Goal: Task Accomplishment & Management: Use online tool/utility

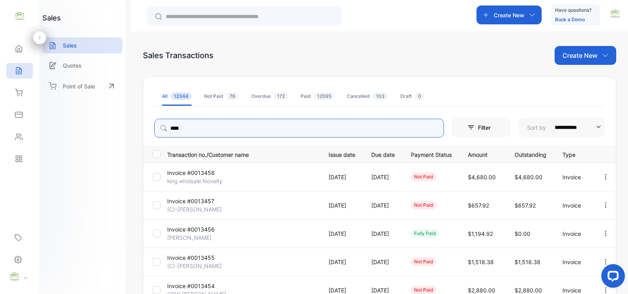
click at [195, 126] on input "****" at bounding box center [299, 128] width 290 height 19
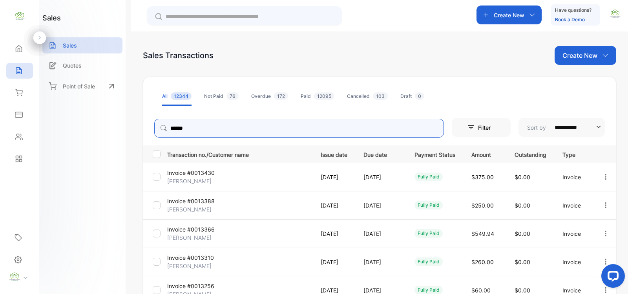
type input "******"
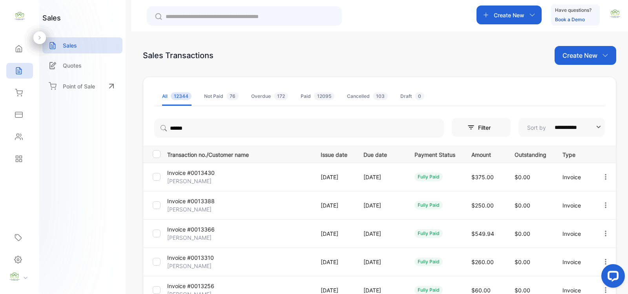
click at [236, 13] on input "text" at bounding box center [250, 17] width 168 height 8
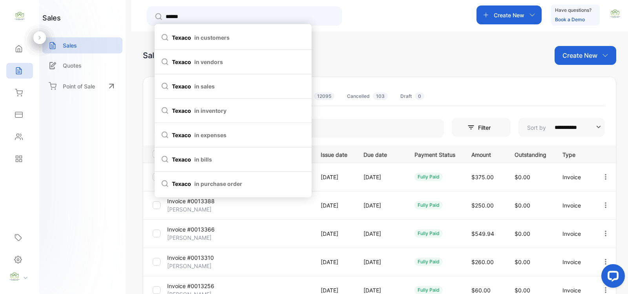
click at [286, 37] on span "texaco in customers" at bounding box center [233, 37] width 144 height 8
type input "******"
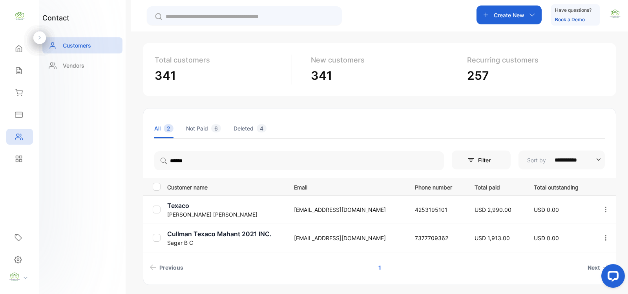
scroll to position [61, 0]
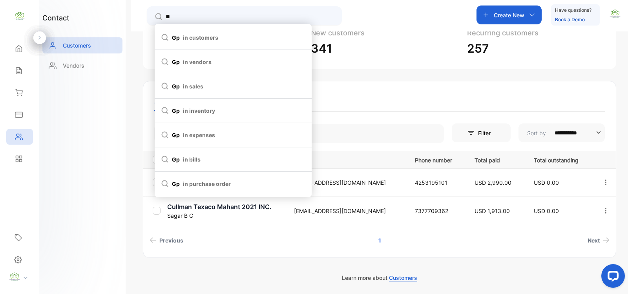
click at [258, 35] on span "gp in customers" at bounding box center [233, 37] width 144 height 8
type input "**"
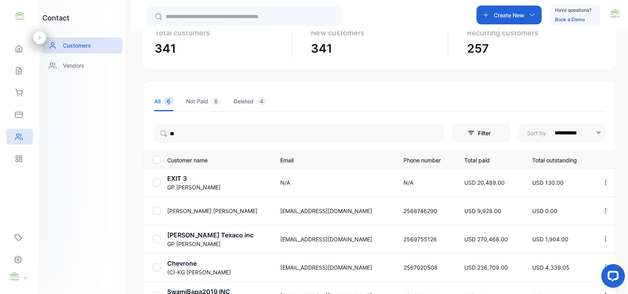
scroll to position [174, 0]
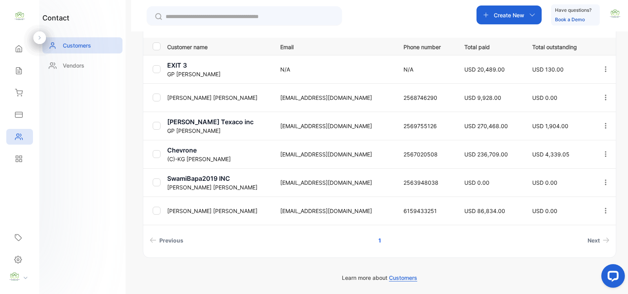
click at [219, 124] on p "[PERSON_NAME] Texaco inc" at bounding box center [218, 121] width 103 height 9
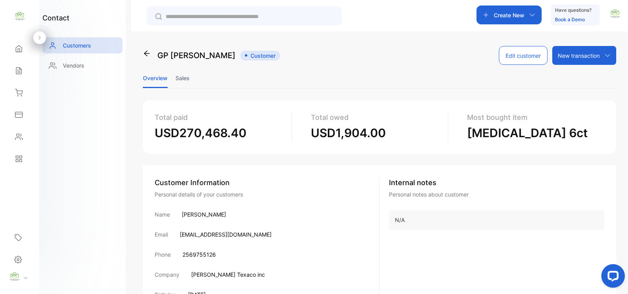
click at [183, 79] on li "Sales" at bounding box center [182, 78] width 14 height 20
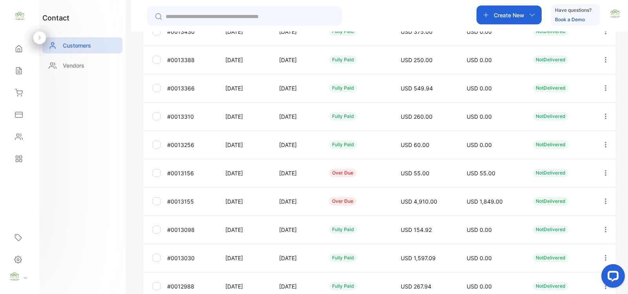
scroll to position [228, 0]
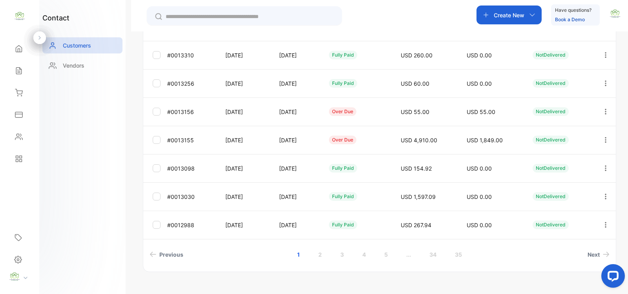
click at [607, 108] on icon "button" at bounding box center [605, 111] width 7 height 7
click at [587, 129] on div "View" at bounding box center [570, 136] width 88 height 16
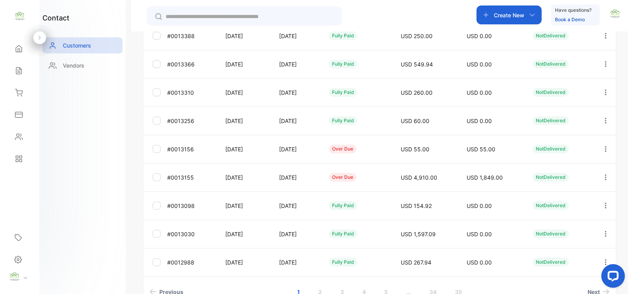
scroll to position [228, 0]
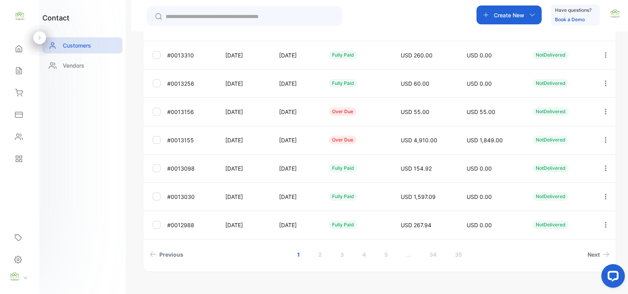
click at [605, 139] on icon "button" at bounding box center [605, 139] width 7 height 7
click at [571, 162] on div "View" at bounding box center [570, 164] width 88 height 16
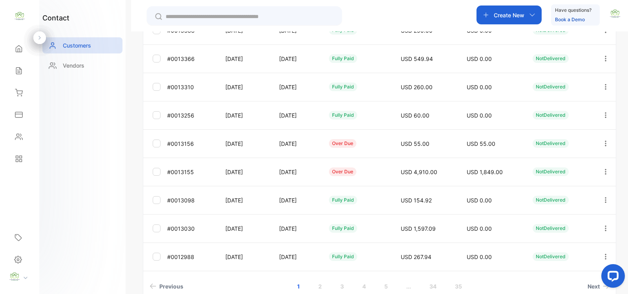
scroll to position [228, 0]
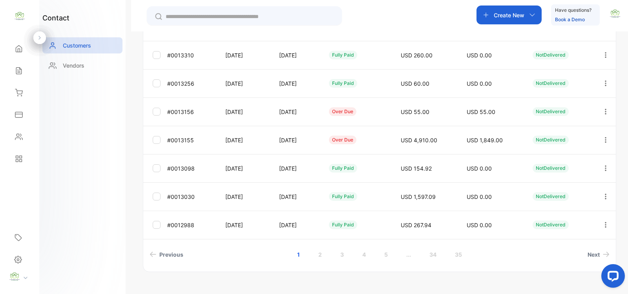
click at [605, 111] on icon "button" at bounding box center [606, 110] width 2 height 5
click at [568, 154] on span "Add payment" at bounding box center [552, 157] width 40 height 9
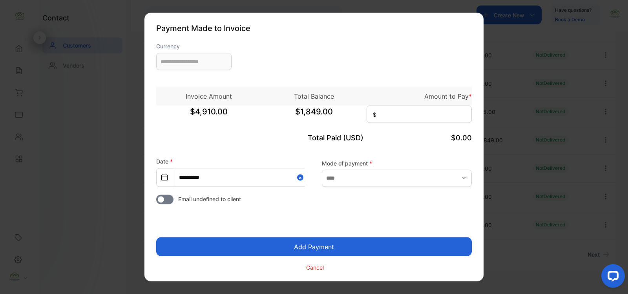
type input "**********"
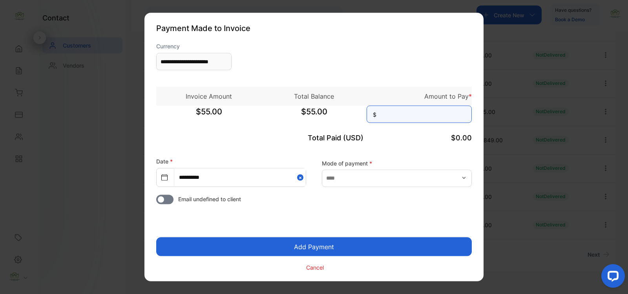
click at [401, 117] on input at bounding box center [419, 114] width 105 height 17
type input "**"
click at [348, 252] on button "Add Payment" at bounding box center [314, 246] width 316 height 19
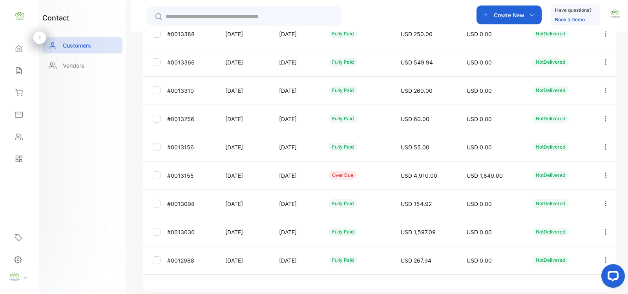
scroll to position [214, 0]
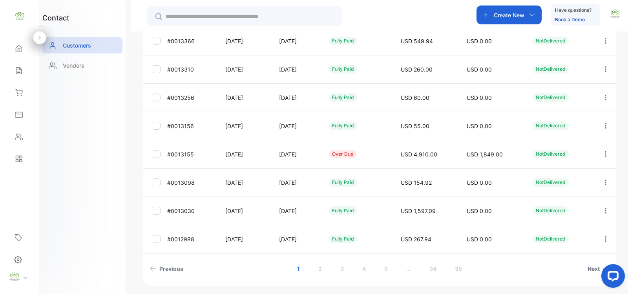
click at [604, 152] on icon "button" at bounding box center [605, 153] width 7 height 7
click at [548, 199] on span "Add payment" at bounding box center [552, 199] width 40 height 9
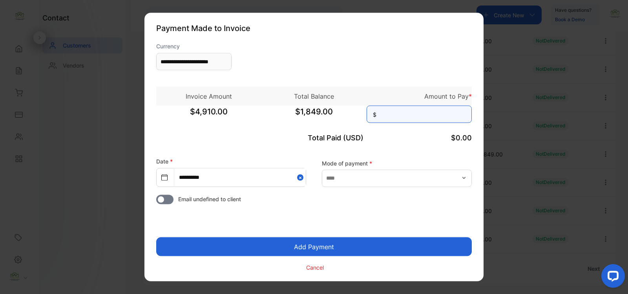
click at [435, 118] on input at bounding box center [419, 114] width 105 height 17
type input "*****"
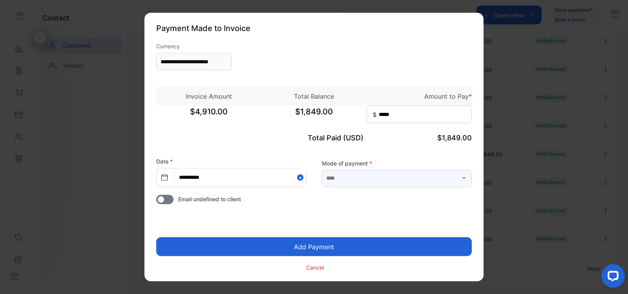
click at [438, 173] on input "text" at bounding box center [397, 177] width 150 height 17
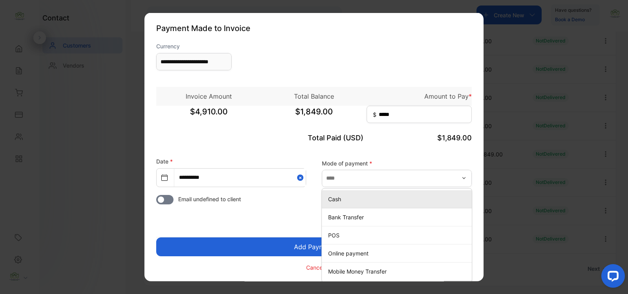
click at [342, 205] on li "Cash" at bounding box center [397, 199] width 150 height 18
type input "****"
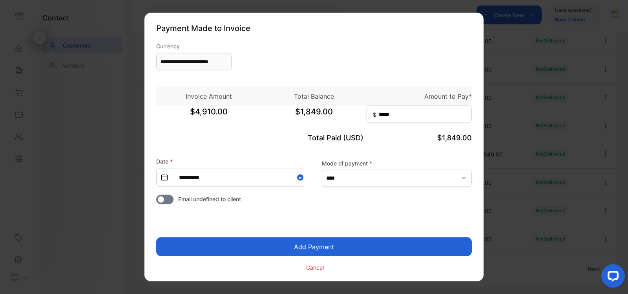
click at [346, 236] on form "**********" at bounding box center [314, 157] width 316 height 230
click at [342, 243] on button "Add Payment" at bounding box center [314, 246] width 316 height 19
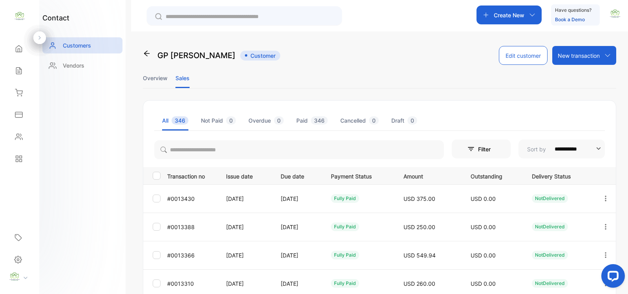
drag, startPoint x: 526, startPoint y: 9, endPoint x: 532, endPoint y: 10, distance: 5.7
click at [531, 9] on div "Create New" at bounding box center [509, 14] width 65 height 19
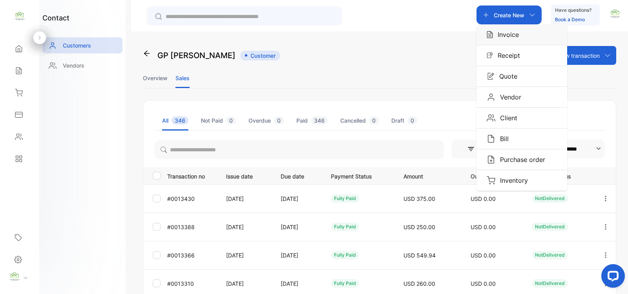
click at [521, 33] on div "Invoice" at bounding box center [522, 34] width 91 height 20
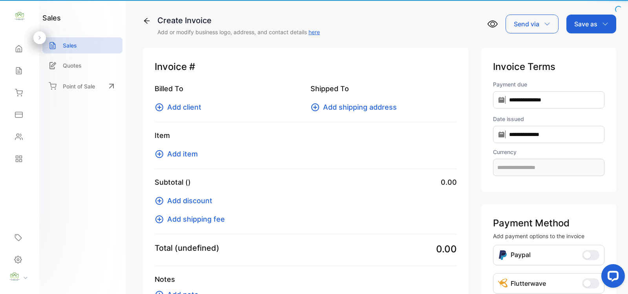
type input "**********"
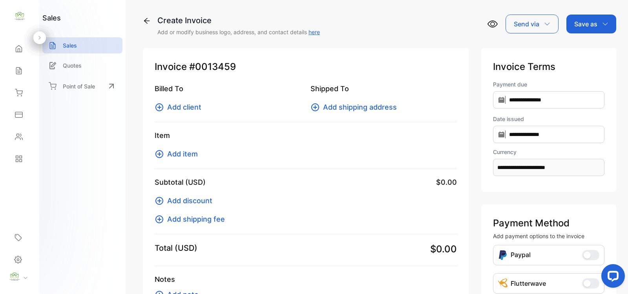
click at [157, 105] on icon at bounding box center [159, 106] width 9 height 9
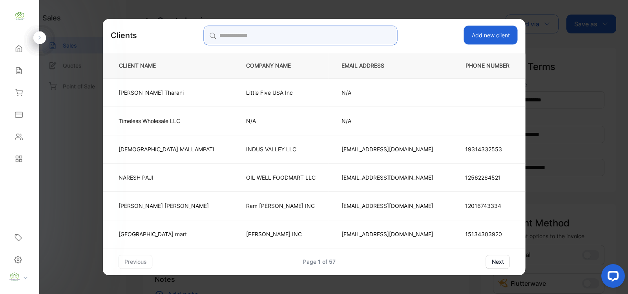
click at [360, 33] on input "search" at bounding box center [300, 36] width 194 height 20
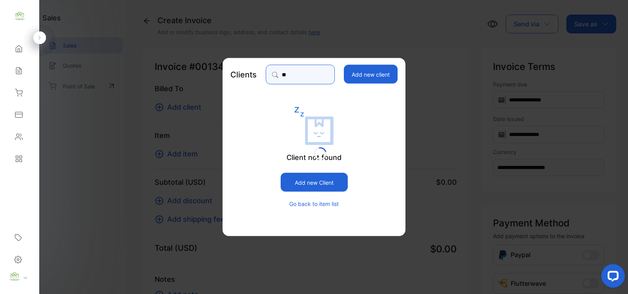
type input "*"
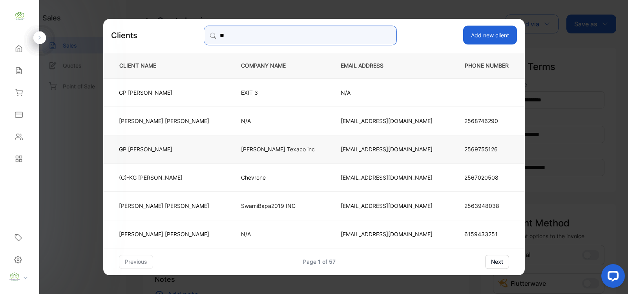
type input "**"
click at [287, 152] on p "ryland Texaco inc" at bounding box center [278, 148] width 74 height 8
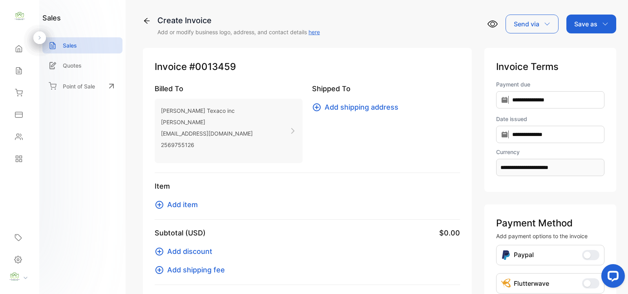
click at [158, 207] on icon at bounding box center [159, 204] width 9 height 9
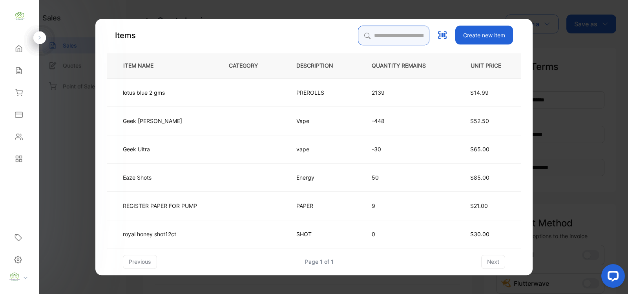
click at [401, 34] on input "search" at bounding box center [393, 36] width 71 height 20
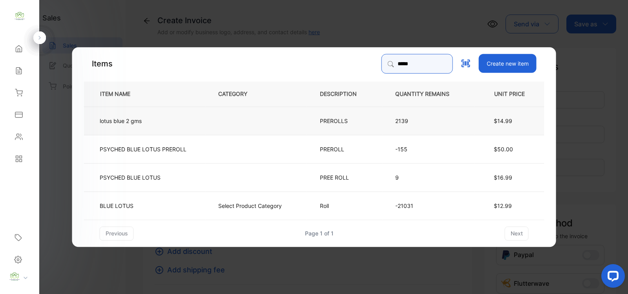
type input "*****"
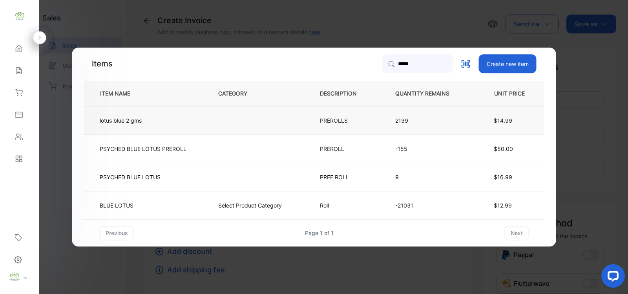
click at [190, 124] on td "lotus blue 2 gms" at bounding box center [144, 120] width 121 height 28
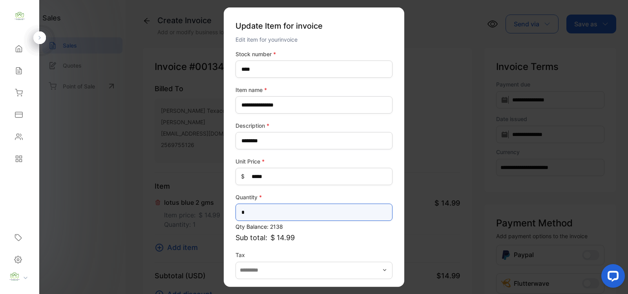
click at [295, 208] on input "*" at bounding box center [314, 211] width 157 height 17
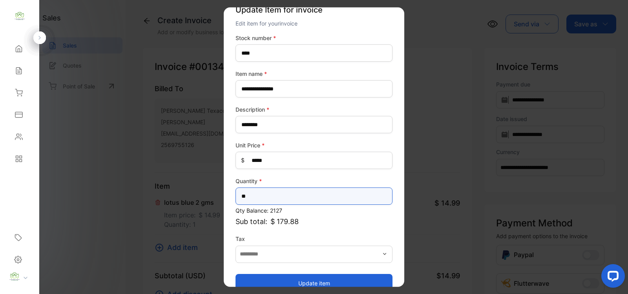
scroll to position [31, 0]
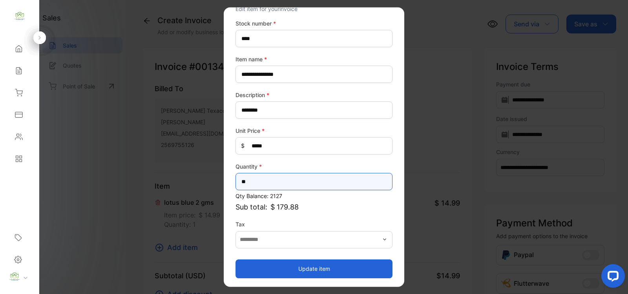
type input "**"
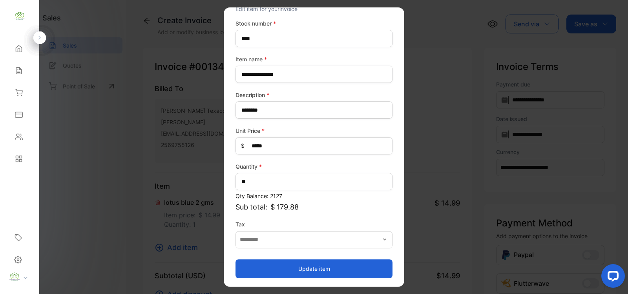
drag, startPoint x: 324, startPoint y: 269, endPoint x: 320, endPoint y: 271, distance: 4.2
click at [322, 269] on button "Update item" at bounding box center [314, 268] width 157 height 19
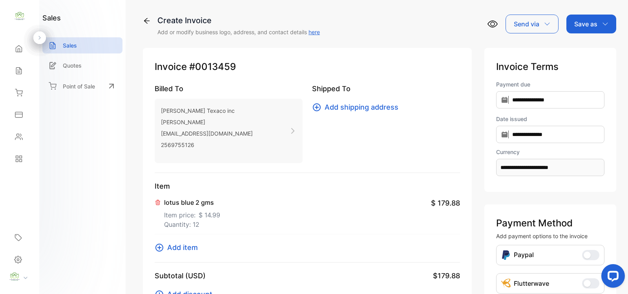
click at [156, 248] on icon at bounding box center [159, 247] width 8 height 8
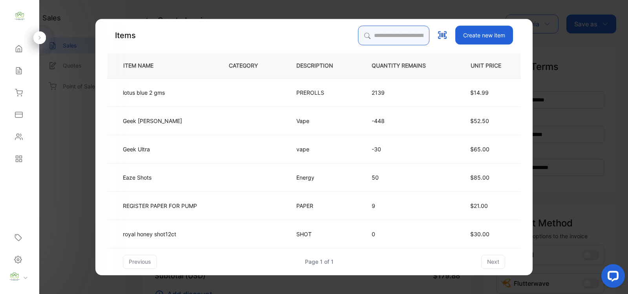
click at [400, 32] on input "search" at bounding box center [393, 36] width 71 height 20
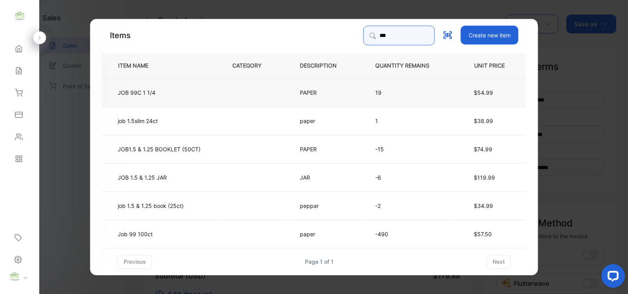
type input "***"
click at [193, 99] on td "JOB 99C 1 1/4" at bounding box center [160, 92] width 117 height 28
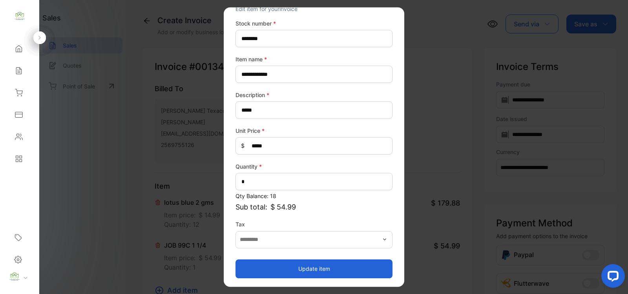
click at [285, 270] on button "Update item" at bounding box center [314, 268] width 157 height 19
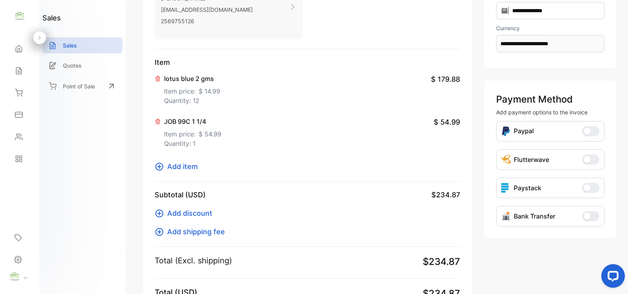
scroll to position [229, 0]
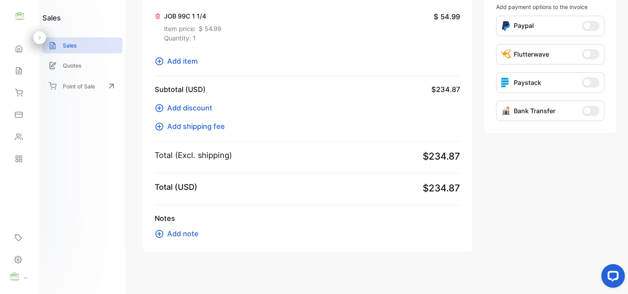
click at [155, 59] on icon at bounding box center [159, 61] width 9 height 9
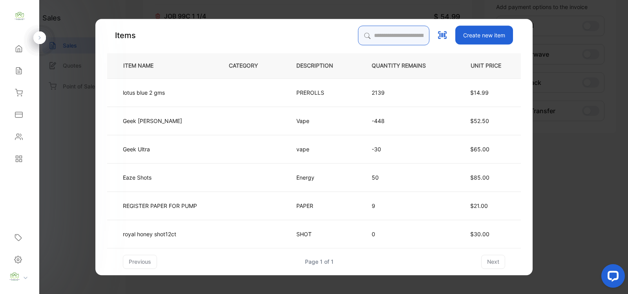
drag, startPoint x: 397, startPoint y: 31, endPoint x: 409, endPoint y: 31, distance: 11.8
click at [397, 31] on input "search" at bounding box center [393, 36] width 71 height 20
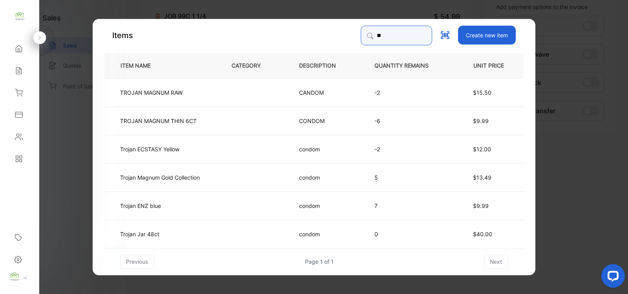
type input "*"
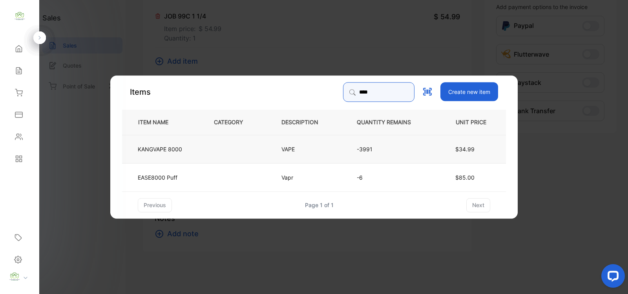
type input "****"
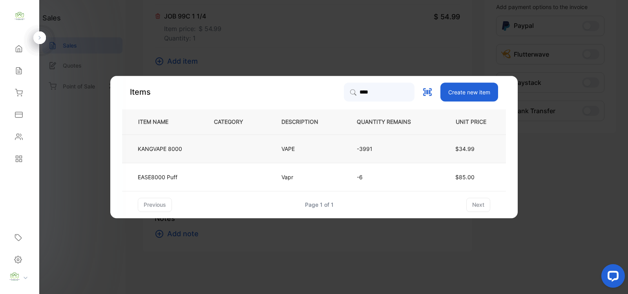
click at [342, 140] on td "VAPE" at bounding box center [306, 148] width 75 height 28
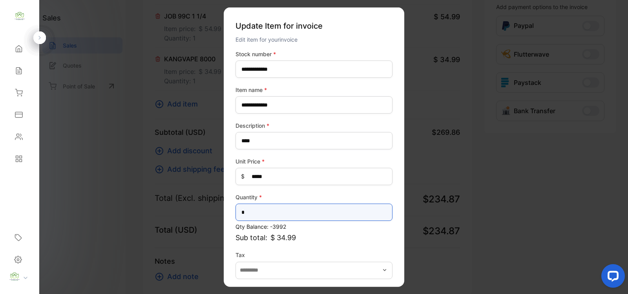
click at [249, 215] on input "*" at bounding box center [314, 211] width 157 height 17
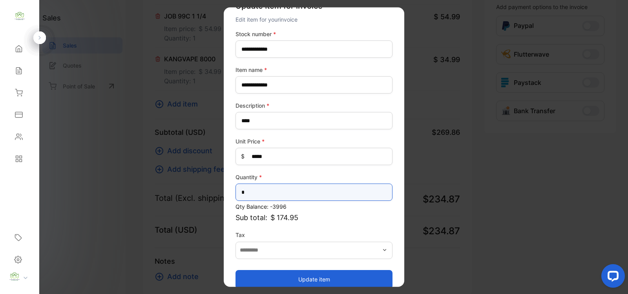
scroll to position [31, 0]
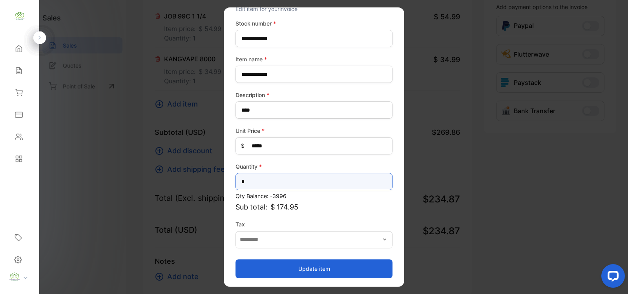
type input "*"
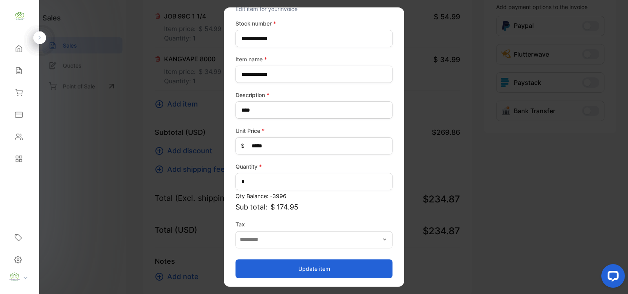
click at [300, 268] on button "Update item" at bounding box center [314, 268] width 157 height 19
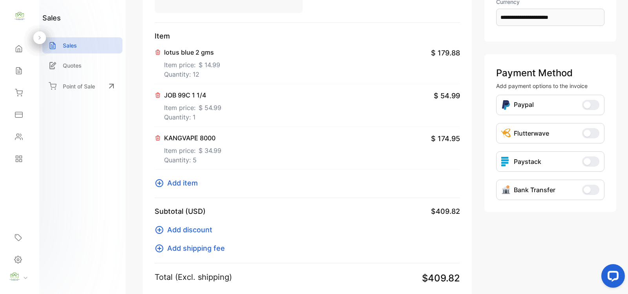
scroll to position [114, 0]
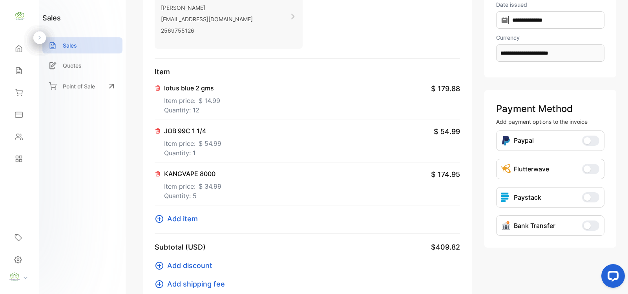
click at [157, 220] on icon at bounding box center [159, 218] width 9 height 9
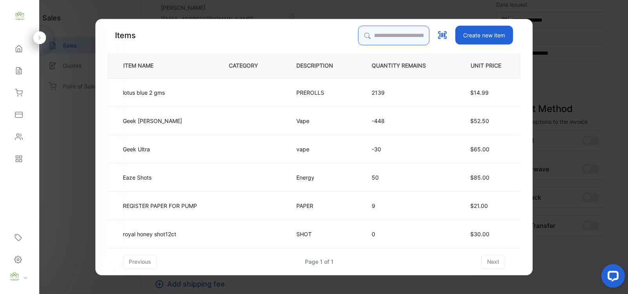
click at [406, 35] on input "search" at bounding box center [393, 36] width 71 height 20
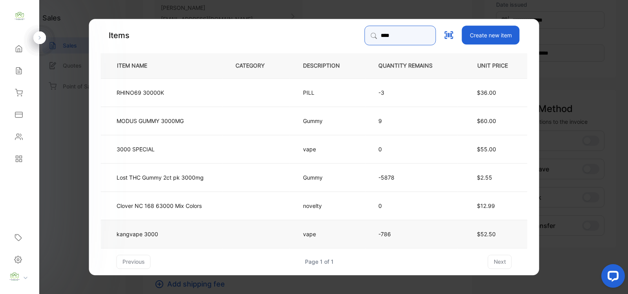
type input "****"
click at [236, 238] on td at bounding box center [257, 233] width 68 height 28
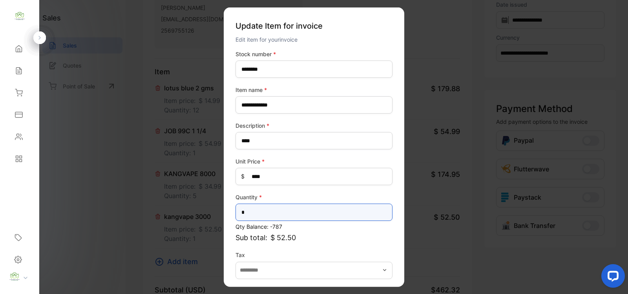
click at [259, 211] on input "*" at bounding box center [314, 211] width 157 height 17
type input "*"
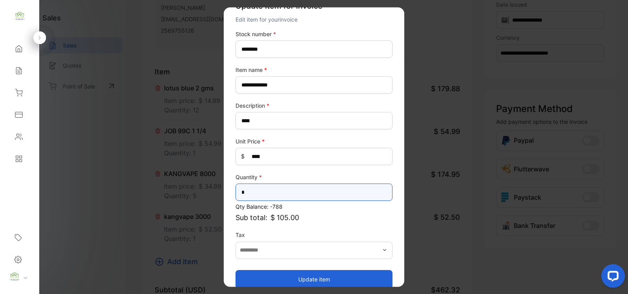
scroll to position [31, 0]
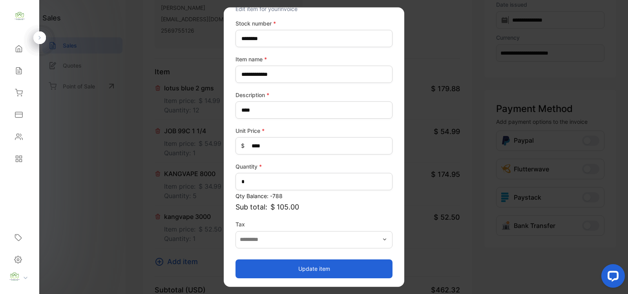
click at [340, 264] on button "Update item" at bounding box center [314, 268] width 157 height 19
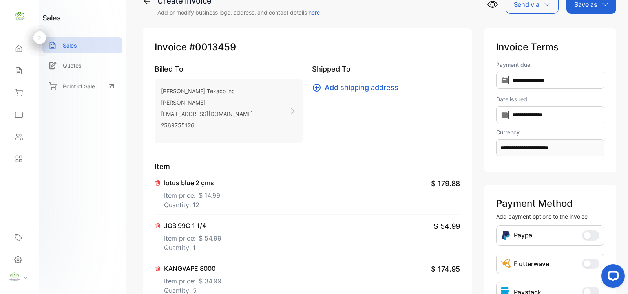
scroll to position [114, 0]
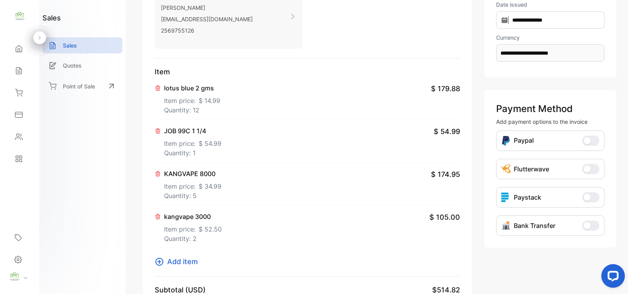
click at [156, 261] on icon at bounding box center [159, 262] width 8 height 8
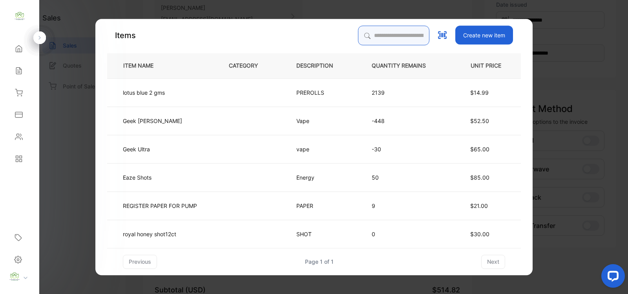
click at [393, 40] on input "search" at bounding box center [393, 36] width 71 height 20
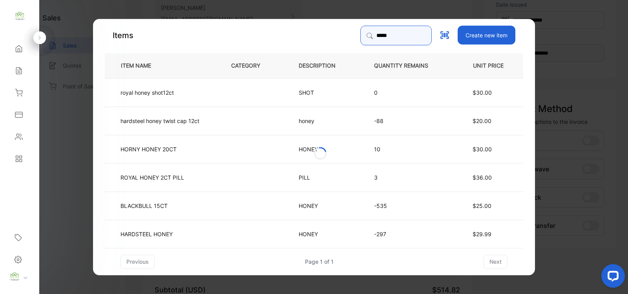
type input "**********"
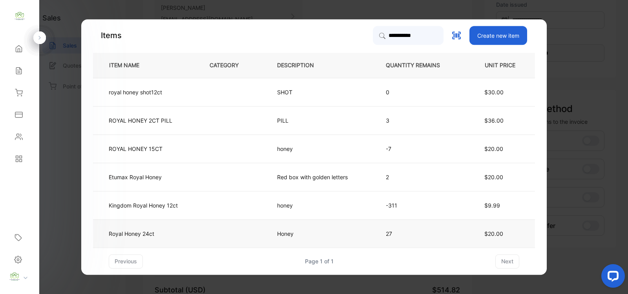
click at [248, 236] on td at bounding box center [231, 233] width 68 height 28
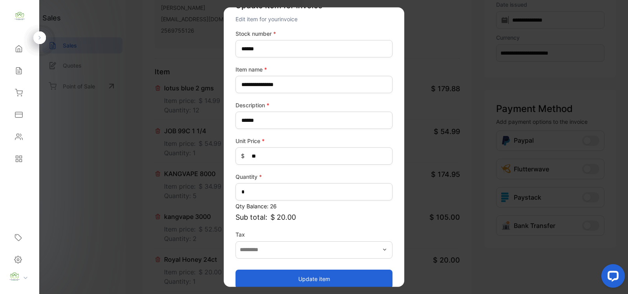
scroll to position [31, 0]
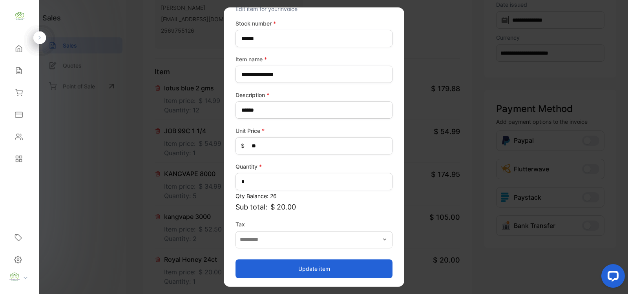
click at [322, 273] on button "Update item" at bounding box center [314, 268] width 157 height 19
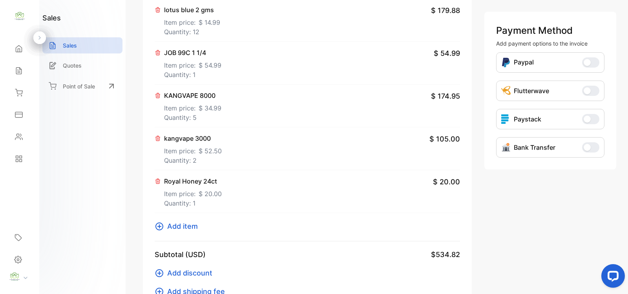
scroll to position [229, 0]
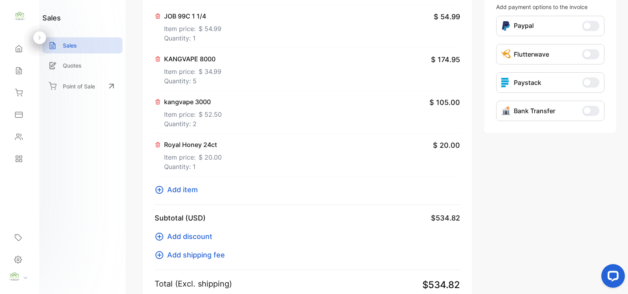
click at [159, 190] on icon at bounding box center [159, 190] width 8 height 8
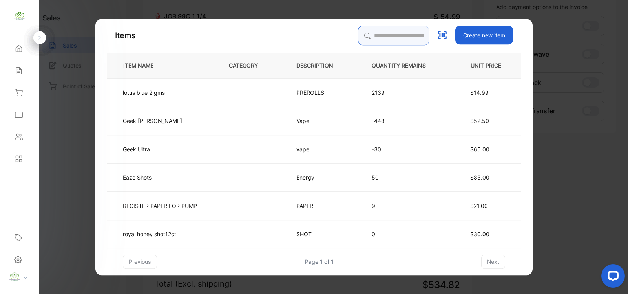
click at [379, 38] on input "search" at bounding box center [393, 36] width 71 height 20
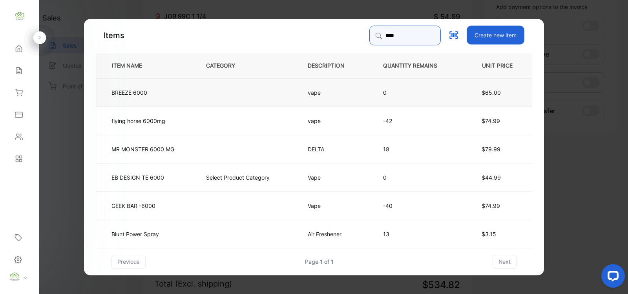
type input "****"
click at [394, 86] on td "0" at bounding box center [416, 92] width 93 height 28
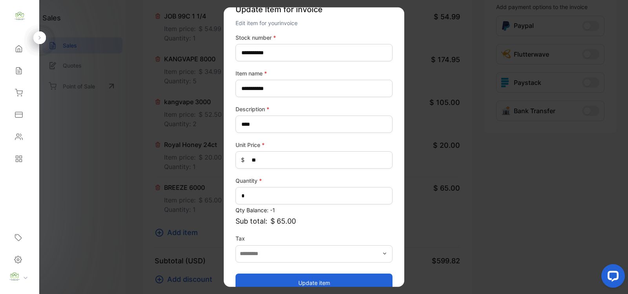
scroll to position [31, 0]
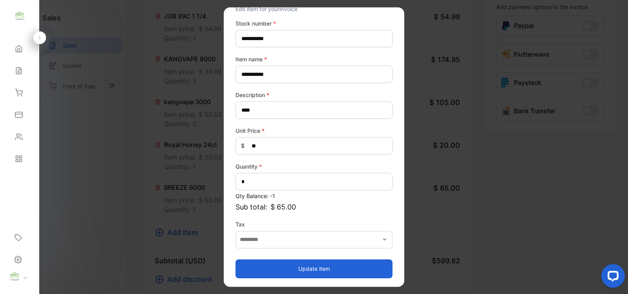
click at [330, 269] on button "Update item" at bounding box center [314, 268] width 157 height 19
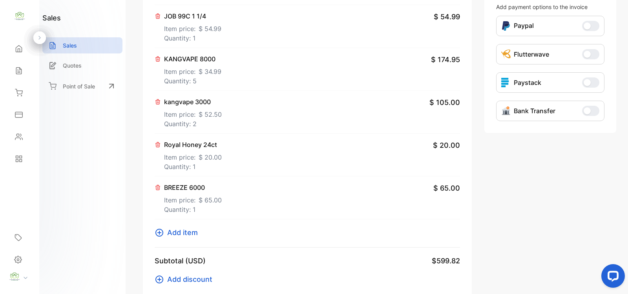
click at [188, 188] on p "BREEZE 6000" at bounding box center [193, 187] width 58 height 9
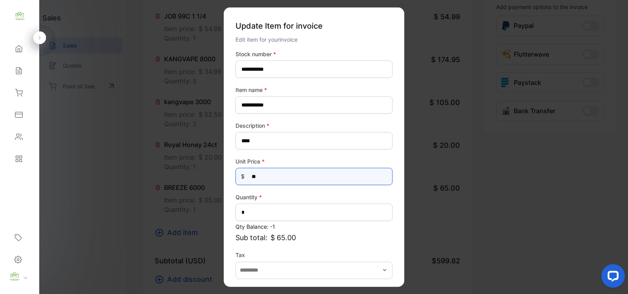
click at [296, 183] on Price-inputprice "**" at bounding box center [314, 176] width 157 height 17
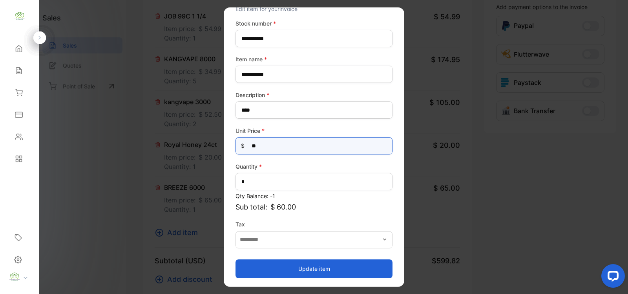
type Price-inputprice "**"
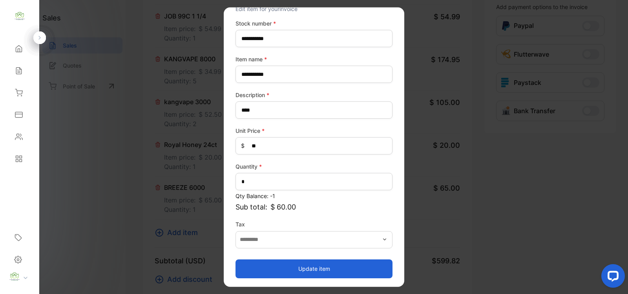
click at [319, 261] on button "Update item" at bounding box center [314, 268] width 157 height 19
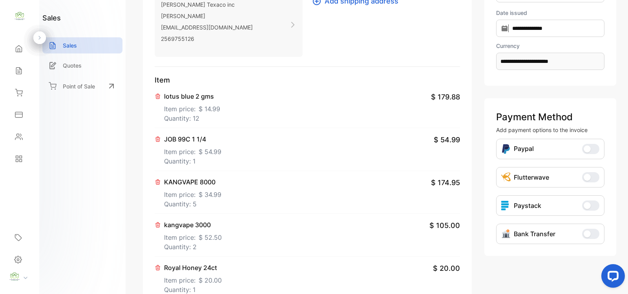
scroll to position [0, 0]
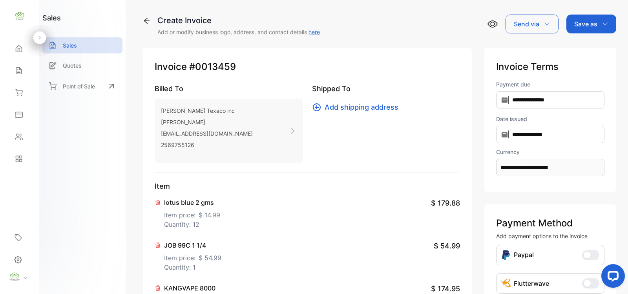
click at [603, 29] on div "Save as" at bounding box center [591, 24] width 50 height 19
click at [596, 47] on div "Invoice" at bounding box center [589, 50] width 45 height 16
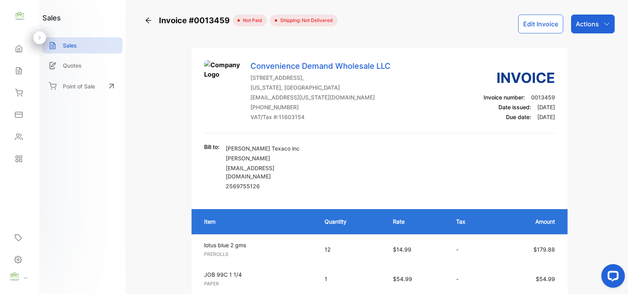
click at [586, 22] on p "Actions" at bounding box center [587, 23] width 23 height 9
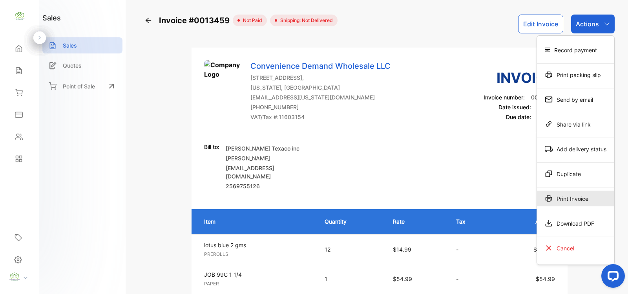
click at [562, 192] on div "Print Invoice" at bounding box center [575, 198] width 77 height 16
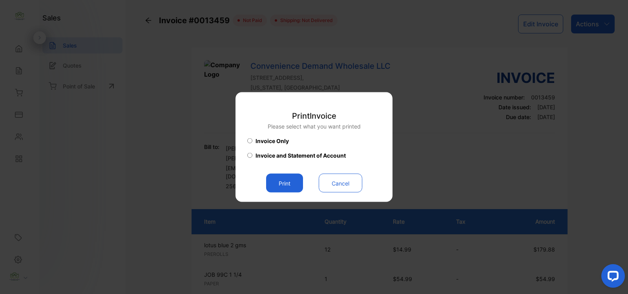
click at [291, 183] on button "Print" at bounding box center [284, 183] width 37 height 19
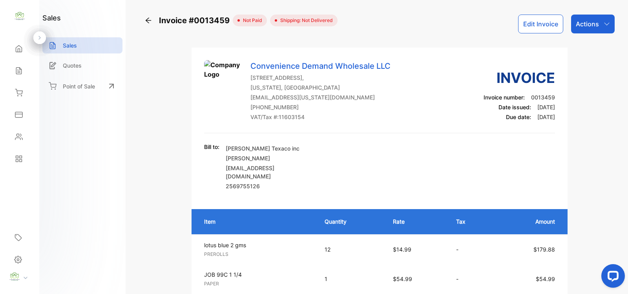
click at [20, 52] on icon at bounding box center [19, 49] width 6 height 7
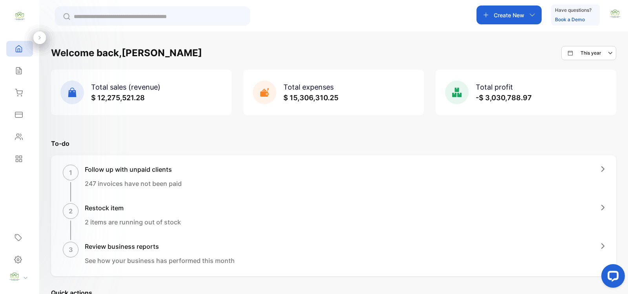
click at [22, 76] on div "Sales" at bounding box center [19, 71] width 27 height 16
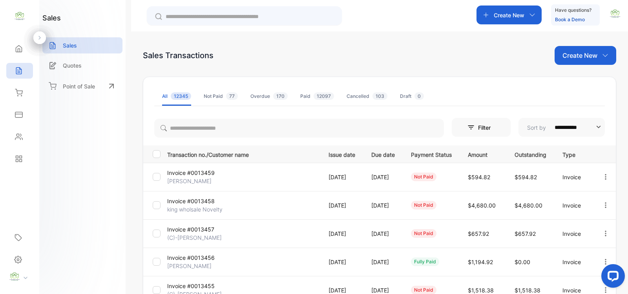
click at [214, 16] on input "text" at bounding box center [250, 17] width 168 height 8
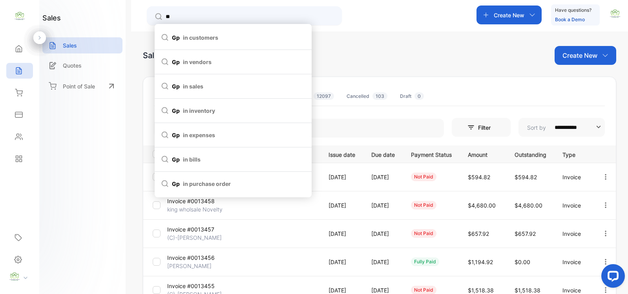
click at [212, 34] on span "in customers" at bounding box center [200, 37] width 35 height 8
type input "**"
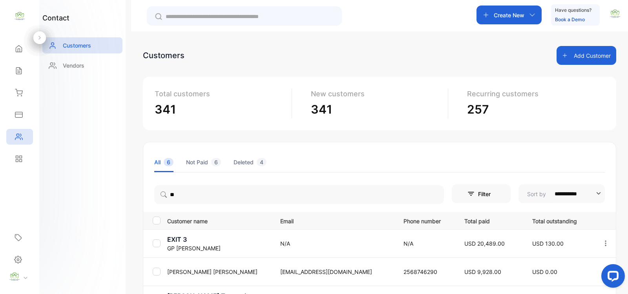
scroll to position [114, 0]
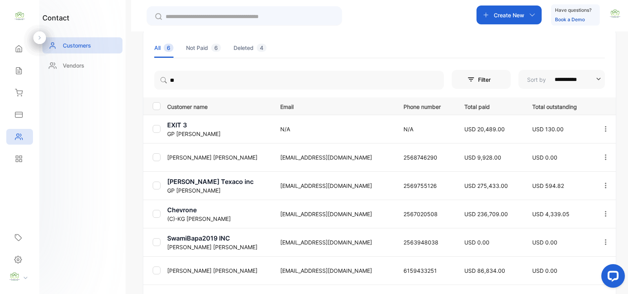
click at [215, 124] on p "EXIT 3" at bounding box center [218, 124] width 103 height 9
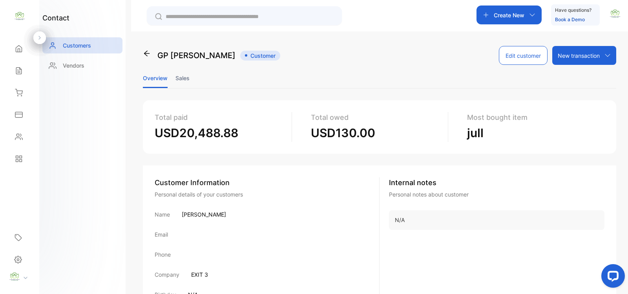
click at [183, 75] on li "Sales" at bounding box center [182, 78] width 14 height 20
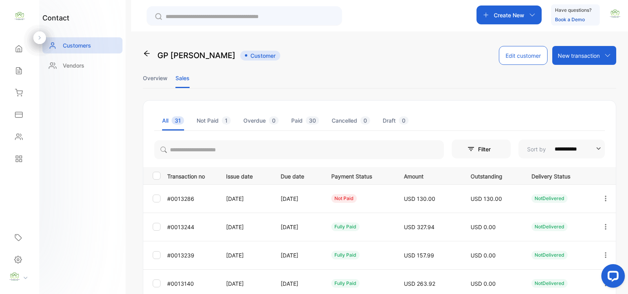
click at [602, 197] on icon "button" at bounding box center [605, 198] width 7 height 7
click at [568, 223] on div "View" at bounding box center [570, 222] width 88 height 16
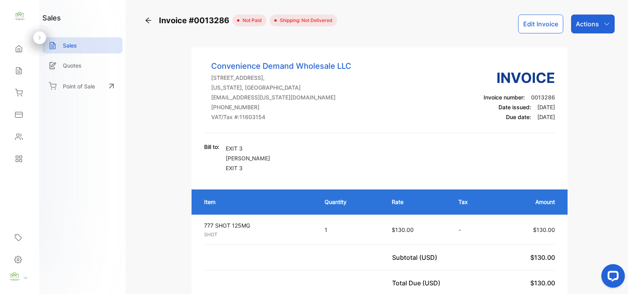
click at [591, 18] on div "Actions" at bounding box center [593, 24] width 44 height 19
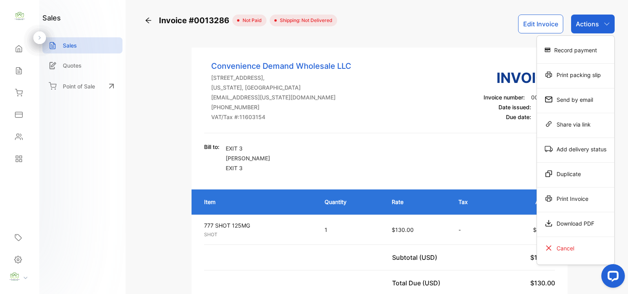
click at [567, 204] on div "Print Invoice" at bounding box center [575, 198] width 77 height 16
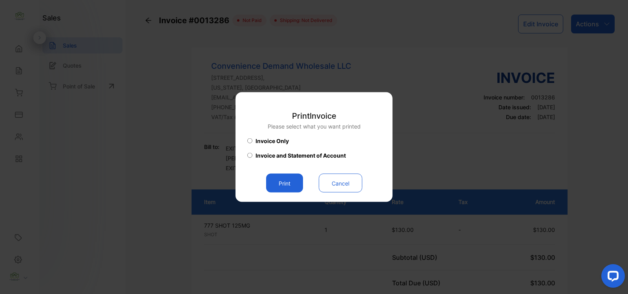
click at [301, 190] on button "Print" at bounding box center [284, 183] width 37 height 19
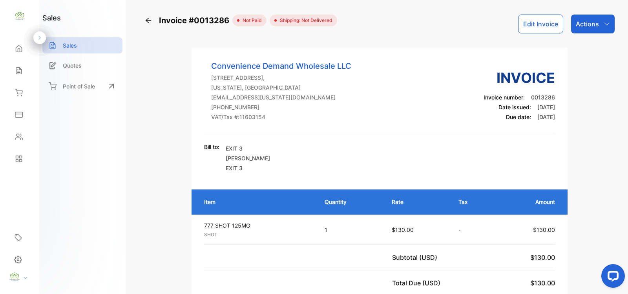
click at [24, 68] on div "Sales" at bounding box center [19, 71] width 27 height 16
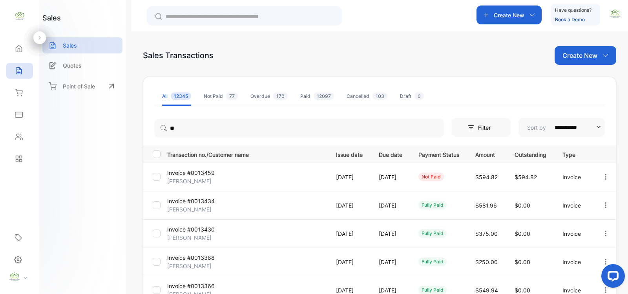
click at [218, 93] on div "Not Paid 77" at bounding box center [221, 96] width 34 height 7
click at [603, 177] on icon "button" at bounding box center [605, 176] width 7 height 7
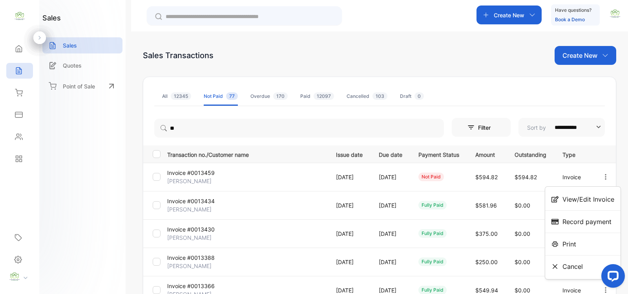
click at [583, 249] on div "Print" at bounding box center [582, 244] width 75 height 16
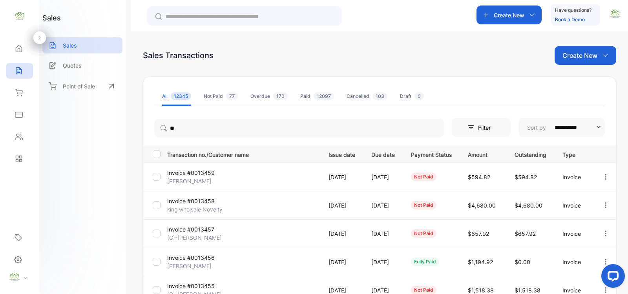
click at [222, 99] on div "Not Paid 77" at bounding box center [221, 96] width 34 height 7
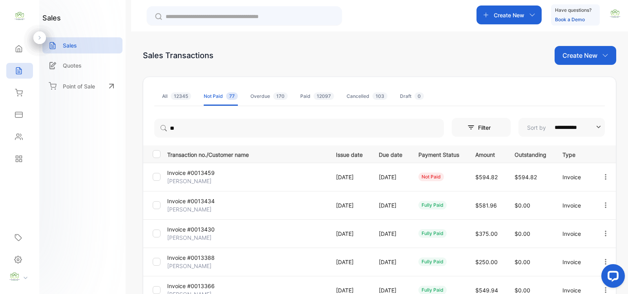
click at [230, 97] on span "77" at bounding box center [232, 95] width 12 height 7
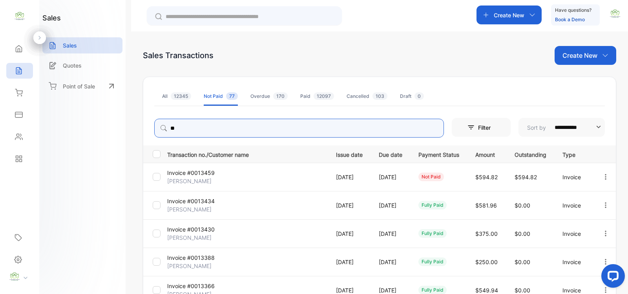
click at [201, 128] on input "**" at bounding box center [299, 128] width 290 height 19
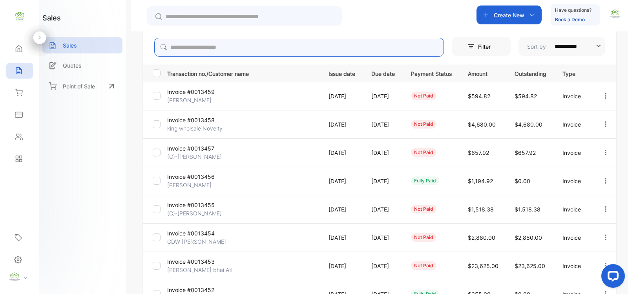
scroll to position [114, 0]
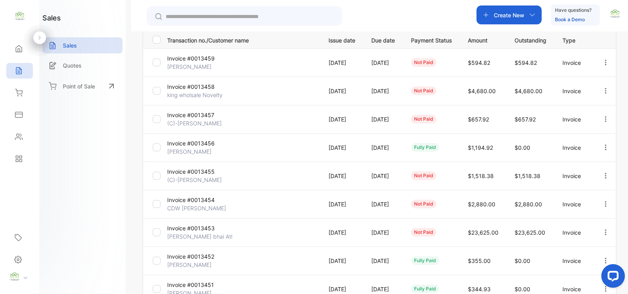
click at [603, 93] on icon "button" at bounding box center [605, 90] width 7 height 7
click at [573, 151] on div "Print" at bounding box center [582, 158] width 75 height 16
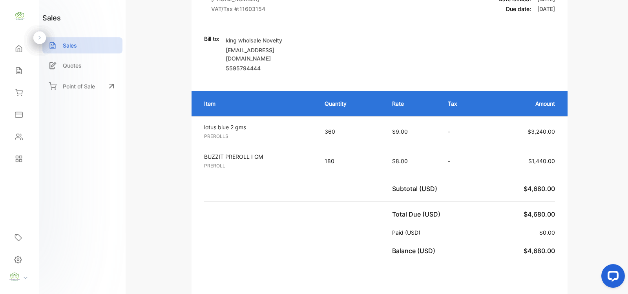
scroll to position [114, 0]
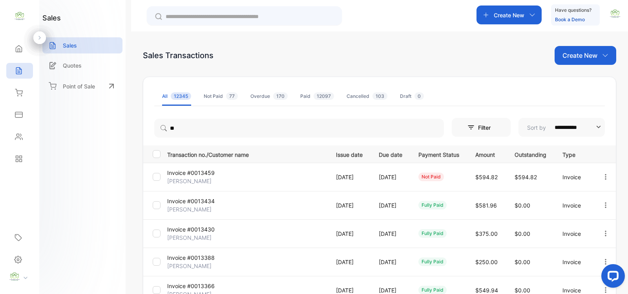
click at [210, 97] on div "Not Paid 77" at bounding box center [221, 96] width 34 height 7
click at [16, 71] on icon at bounding box center [19, 71] width 8 height 8
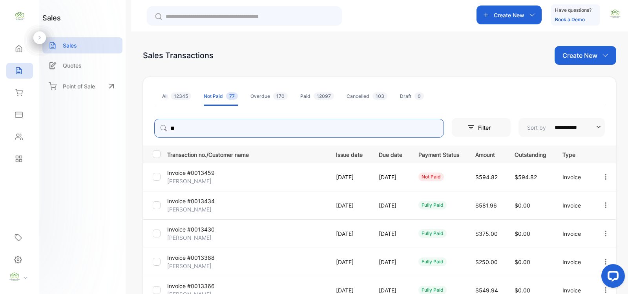
click at [185, 125] on input "**" at bounding box center [299, 128] width 290 height 19
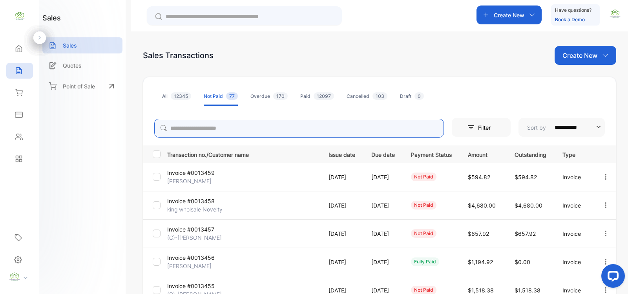
click at [605, 233] on icon "button" at bounding box center [606, 232] width 2 height 5
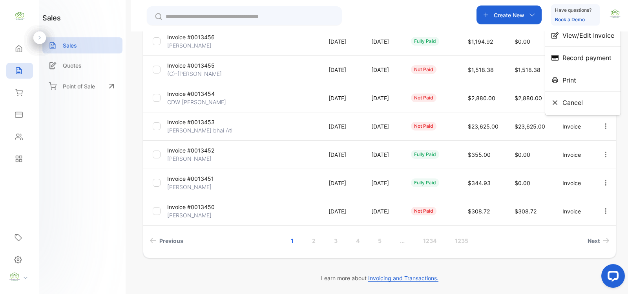
scroll to position [221, 0]
click at [581, 74] on div "Print" at bounding box center [582, 80] width 75 height 16
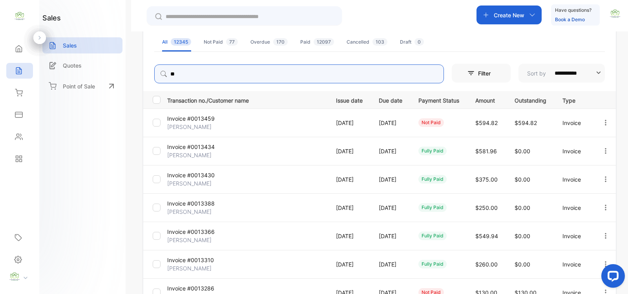
click at [215, 71] on input "**" at bounding box center [299, 73] width 290 height 19
type input "*"
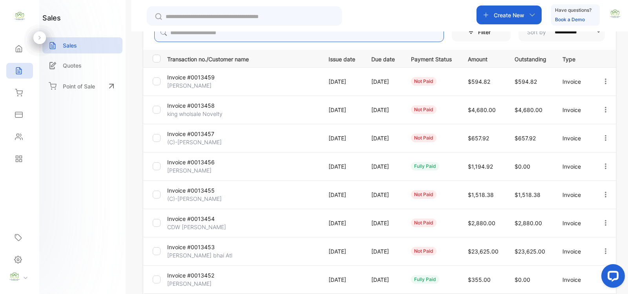
scroll to position [169, 0]
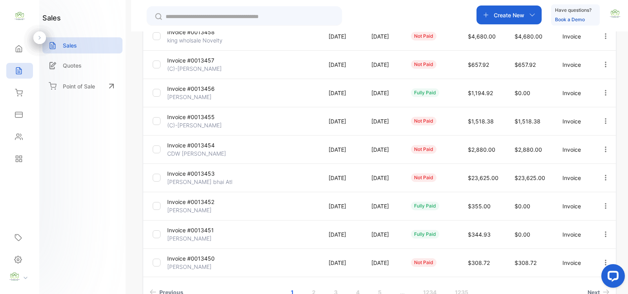
click at [605, 122] on icon "button" at bounding box center [605, 120] width 7 height 7
click at [571, 191] on span "Print" at bounding box center [566, 187] width 14 height 9
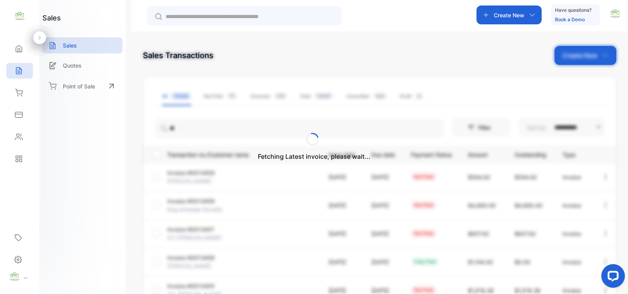
click at [26, 48] on div "Home" at bounding box center [19, 49] width 27 height 16
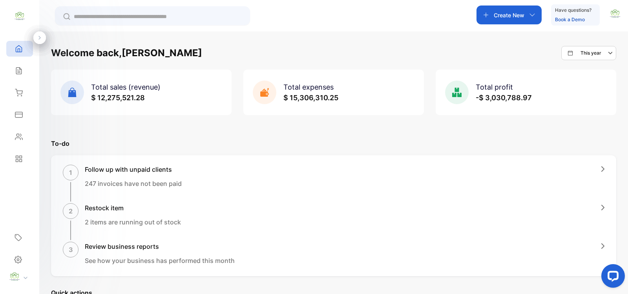
click at [26, 48] on div "Home" at bounding box center [19, 49] width 27 height 16
click at [26, 75] on div "Sales" at bounding box center [19, 71] width 27 height 16
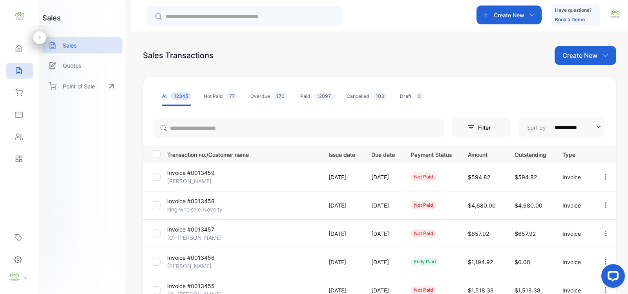
click at [218, 98] on div "Not Paid 77" at bounding box center [221, 96] width 34 height 7
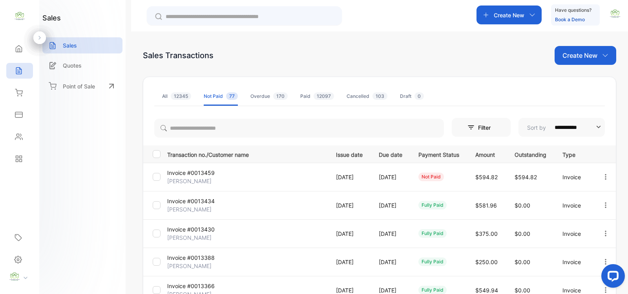
click at [217, 94] on div "Not Paid 77" at bounding box center [221, 96] width 34 height 7
click at [269, 98] on div "Overdue 170" at bounding box center [268, 96] width 37 height 7
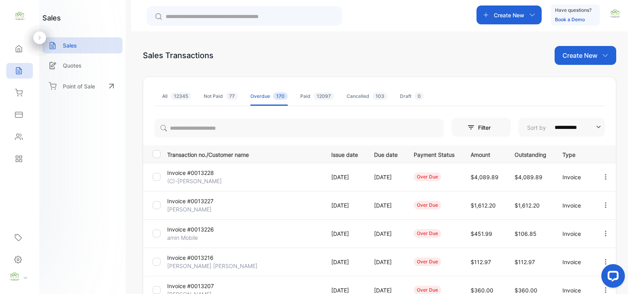
click at [213, 99] on div "Not Paid 77" at bounding box center [221, 96] width 34 height 7
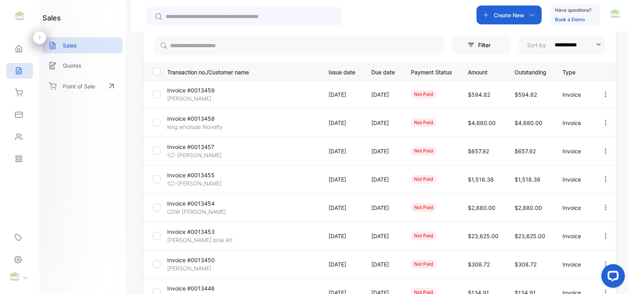
scroll to position [114, 0]
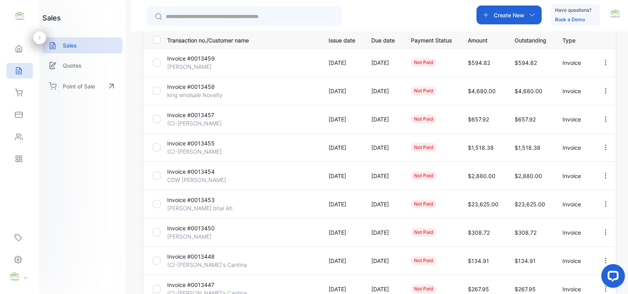
drag, startPoint x: 604, startPoint y: 179, endPoint x: 282, endPoint y: 69, distance: 339.9
drag, startPoint x: 282, startPoint y: 69, endPoint x: 605, endPoint y: 62, distance: 323.2
click at [605, 62] on icon "button" at bounding box center [605, 62] width 7 height 7
click at [582, 85] on span "View/Edit Invoice" at bounding box center [589, 84] width 52 height 9
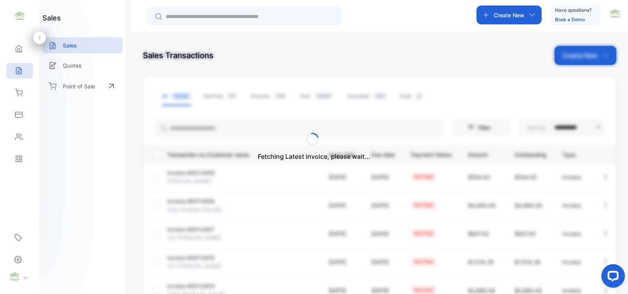
click at [74, 49] on div "Fetching Latest invoice, please wait..." at bounding box center [314, 147] width 628 height 294
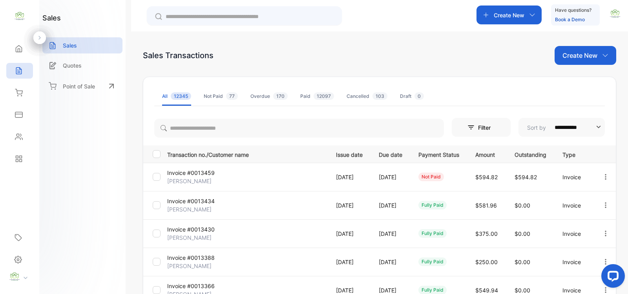
click at [79, 46] on div "Sales" at bounding box center [82, 45] width 80 height 16
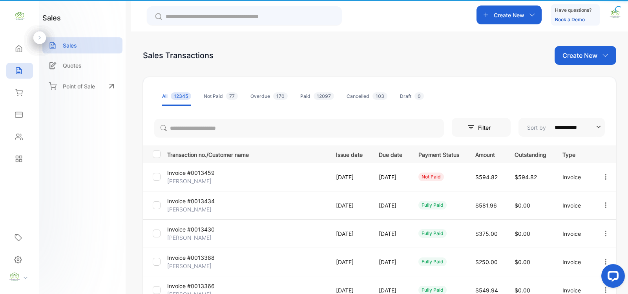
click at [79, 46] on div "Sales" at bounding box center [82, 45] width 80 height 16
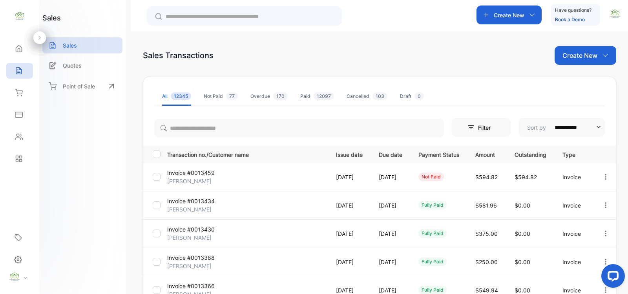
click at [261, 16] on input "text" at bounding box center [250, 17] width 168 height 8
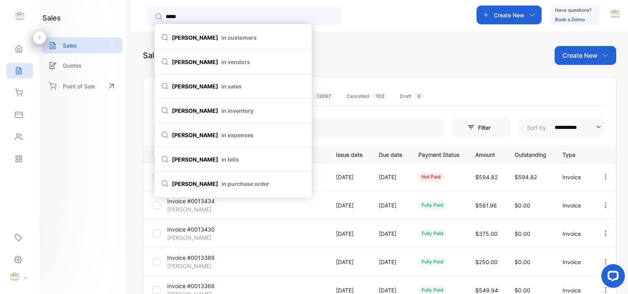
type input "*****"
click at [231, 42] on li "bipin in customers" at bounding box center [233, 38] width 157 height 24
type input "*****"
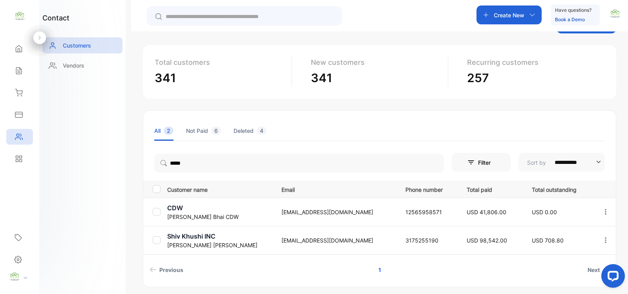
scroll to position [61, 0]
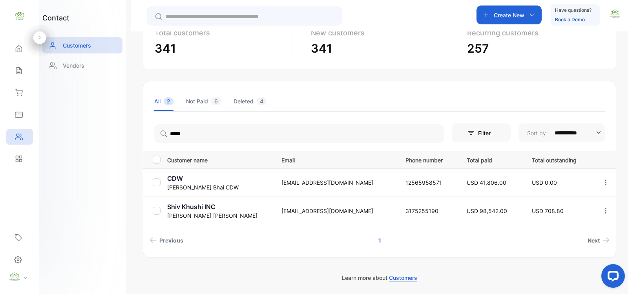
click at [281, 211] on p "bppatel1973@yahoo.com" at bounding box center [335, 210] width 108 height 8
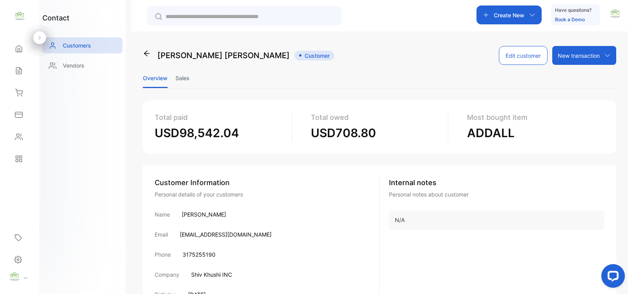
click at [185, 78] on li "Sales" at bounding box center [182, 78] width 14 height 20
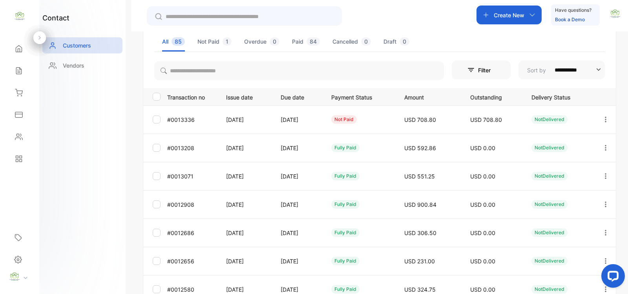
scroll to position [114, 0]
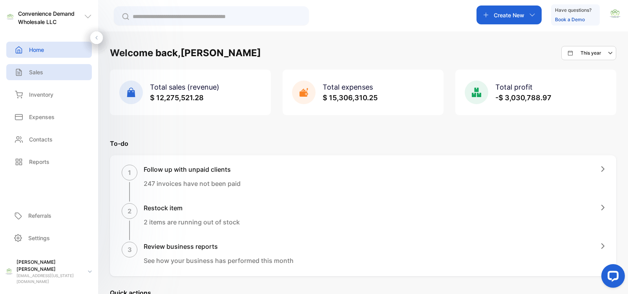
click at [70, 70] on div "Sales" at bounding box center [49, 72] width 86 height 16
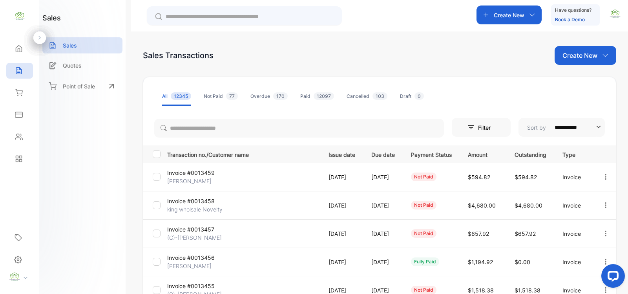
click at [218, 94] on div "Not Paid 77" at bounding box center [221, 96] width 34 height 7
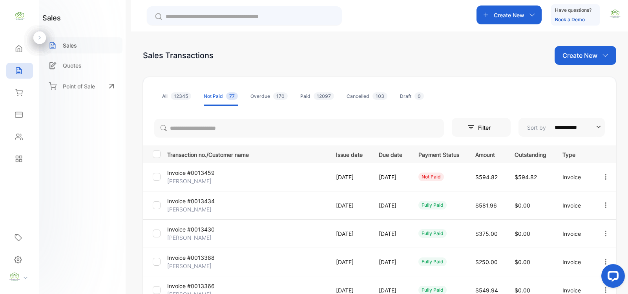
click at [82, 46] on div "Sales" at bounding box center [82, 45] width 80 height 16
click at [89, 43] on div "Sales" at bounding box center [82, 45] width 80 height 16
click at [228, 99] on span "77" at bounding box center [232, 95] width 12 height 7
click at [220, 93] on div "**********" at bounding box center [379, 270] width 473 height 387
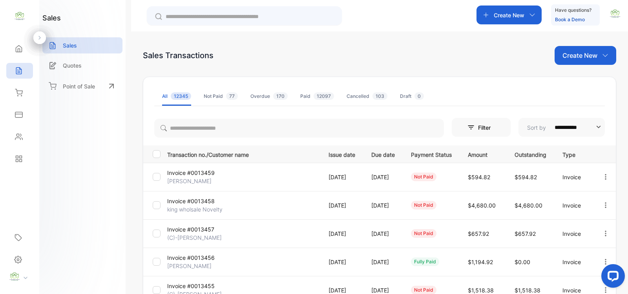
click at [220, 93] on div "Not Paid 77" at bounding box center [221, 96] width 34 height 7
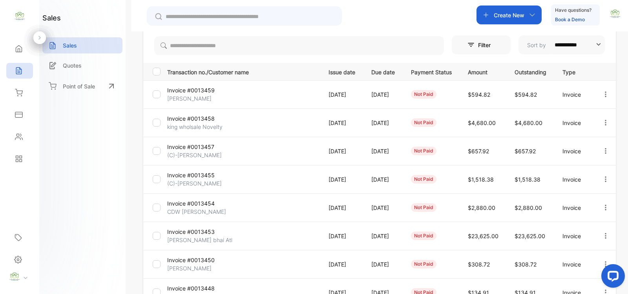
scroll to position [114, 0]
